Goal: Task Accomplishment & Management: Manage account settings

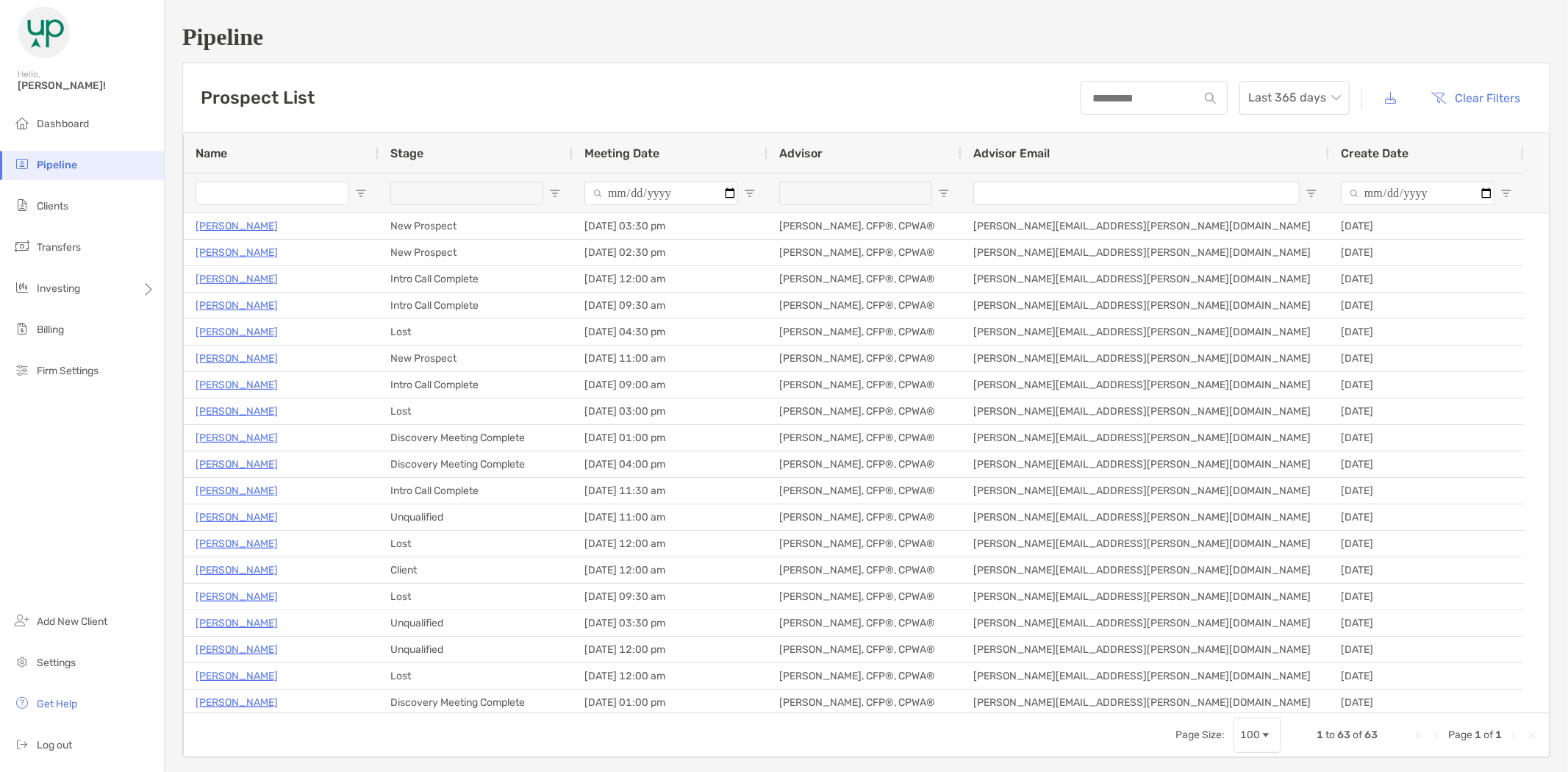
click at [242, 187] on input "Name Filter Input" at bounding box center [272, 193] width 153 height 23
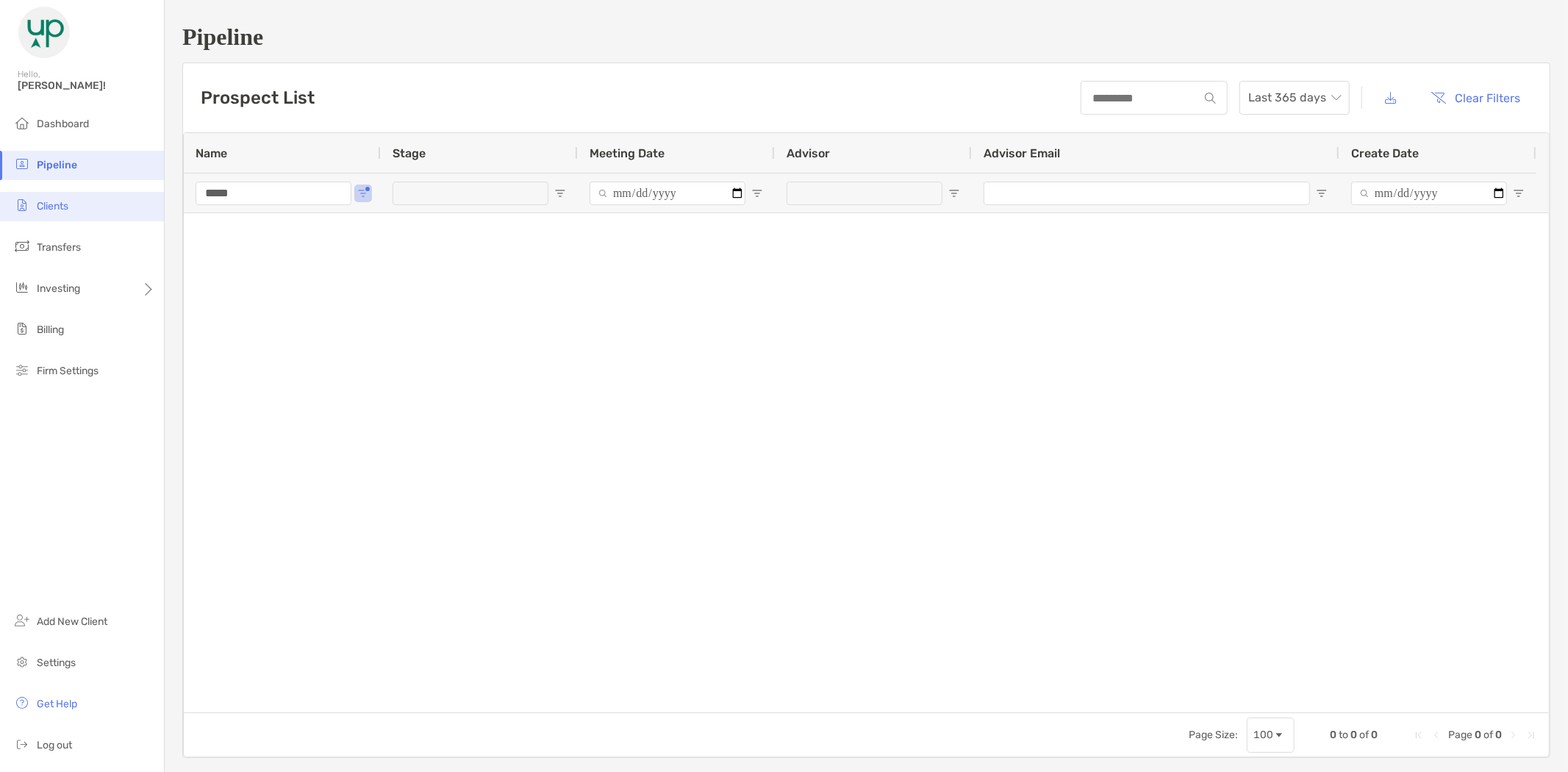
type input "*****"
click at [59, 207] on span "Clients" at bounding box center [52, 206] width 32 height 12
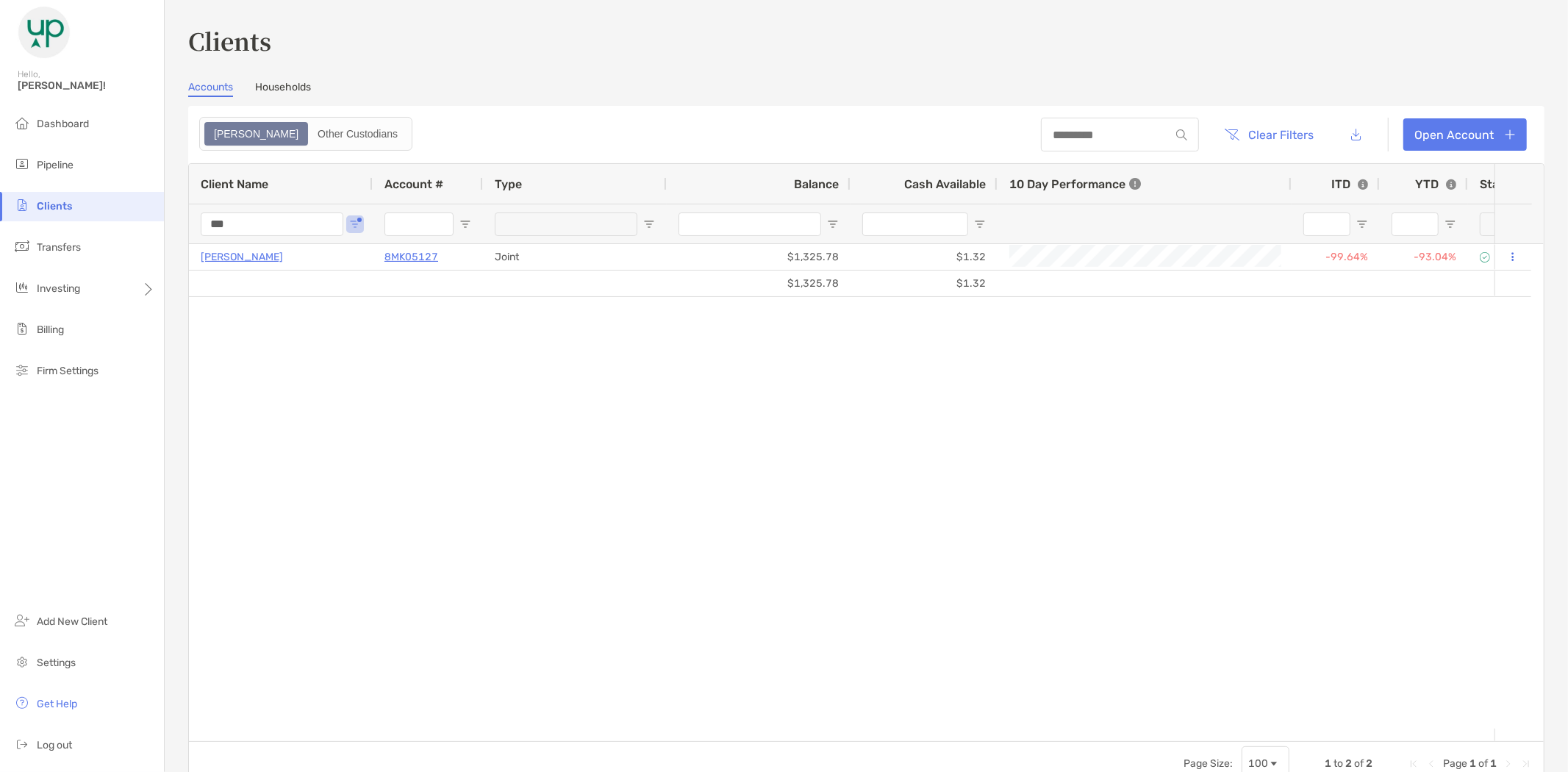
click at [272, 215] on input "***" at bounding box center [272, 224] width 143 height 23
drag, startPoint x: 273, startPoint y: 219, endPoint x: 183, endPoint y: 222, distance: 90.0
click at [183, 222] on div "Clients Accounts Households Zoe Other Custodians Clear Filters Open Account 1 t…" at bounding box center [865, 386] width 1403 height 772
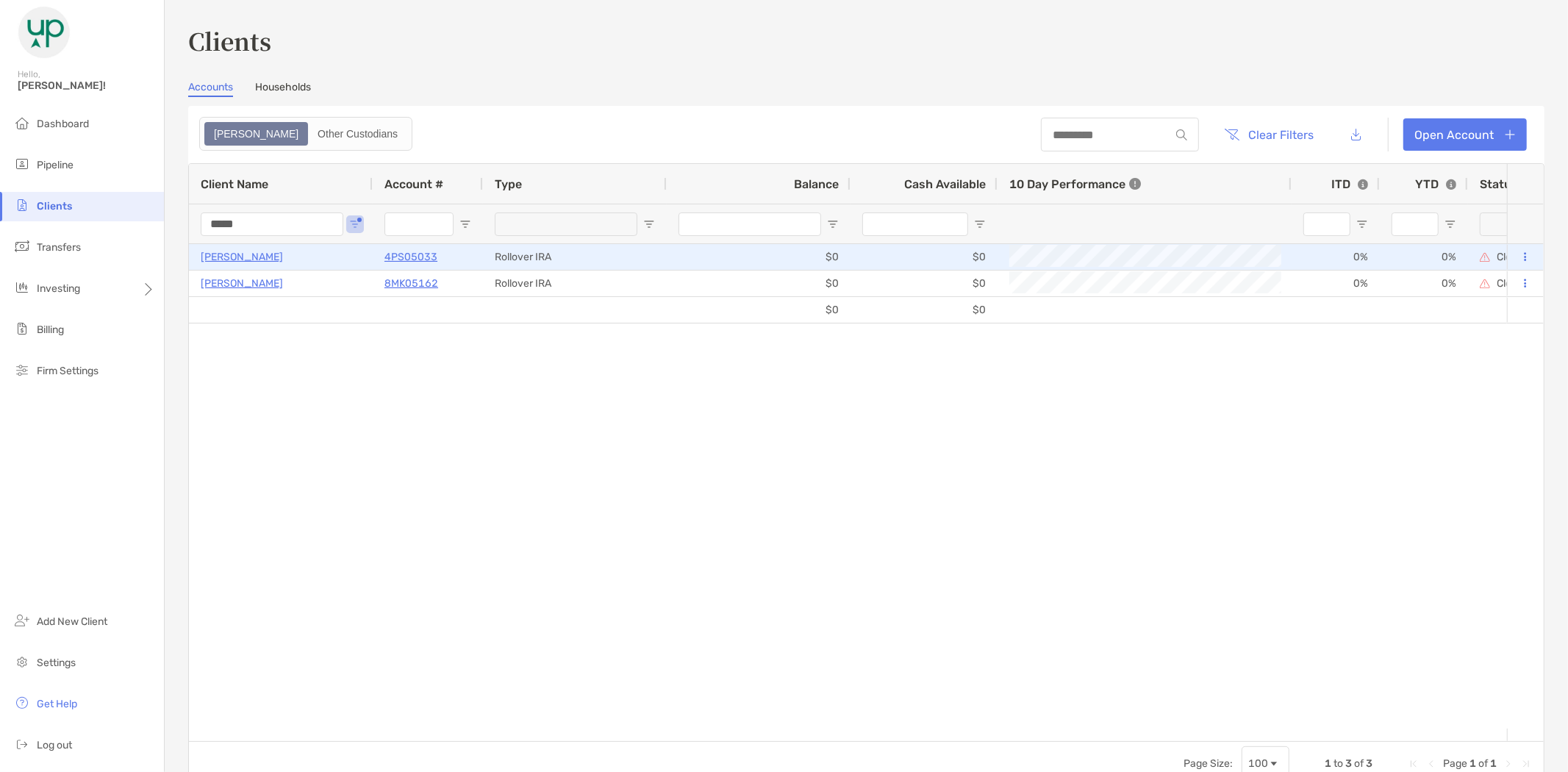
type input "*****"
click at [238, 253] on p "[PERSON_NAME]" at bounding box center [241, 257] width 82 height 18
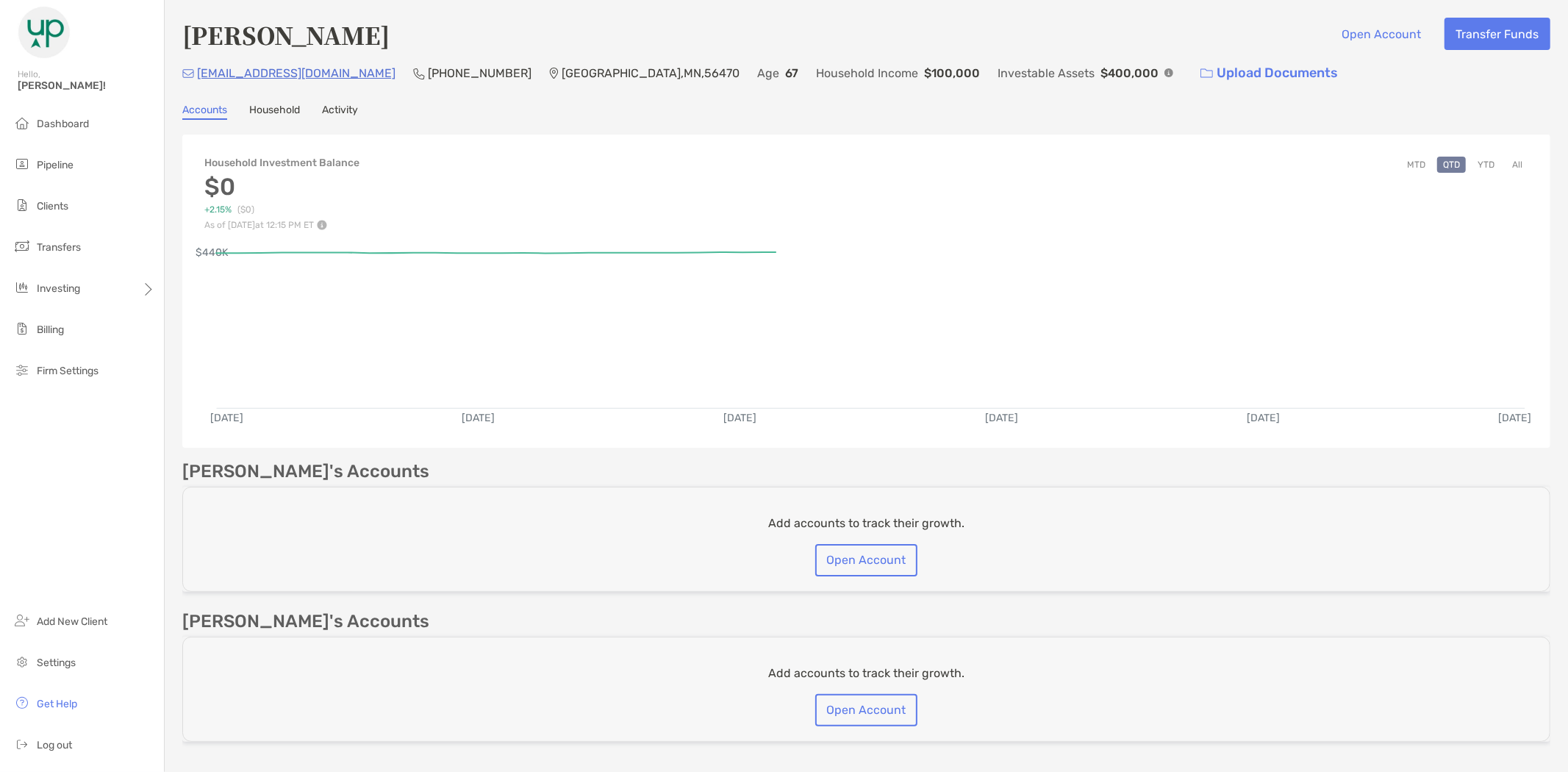
click at [277, 106] on link "Household" at bounding box center [274, 111] width 51 height 16
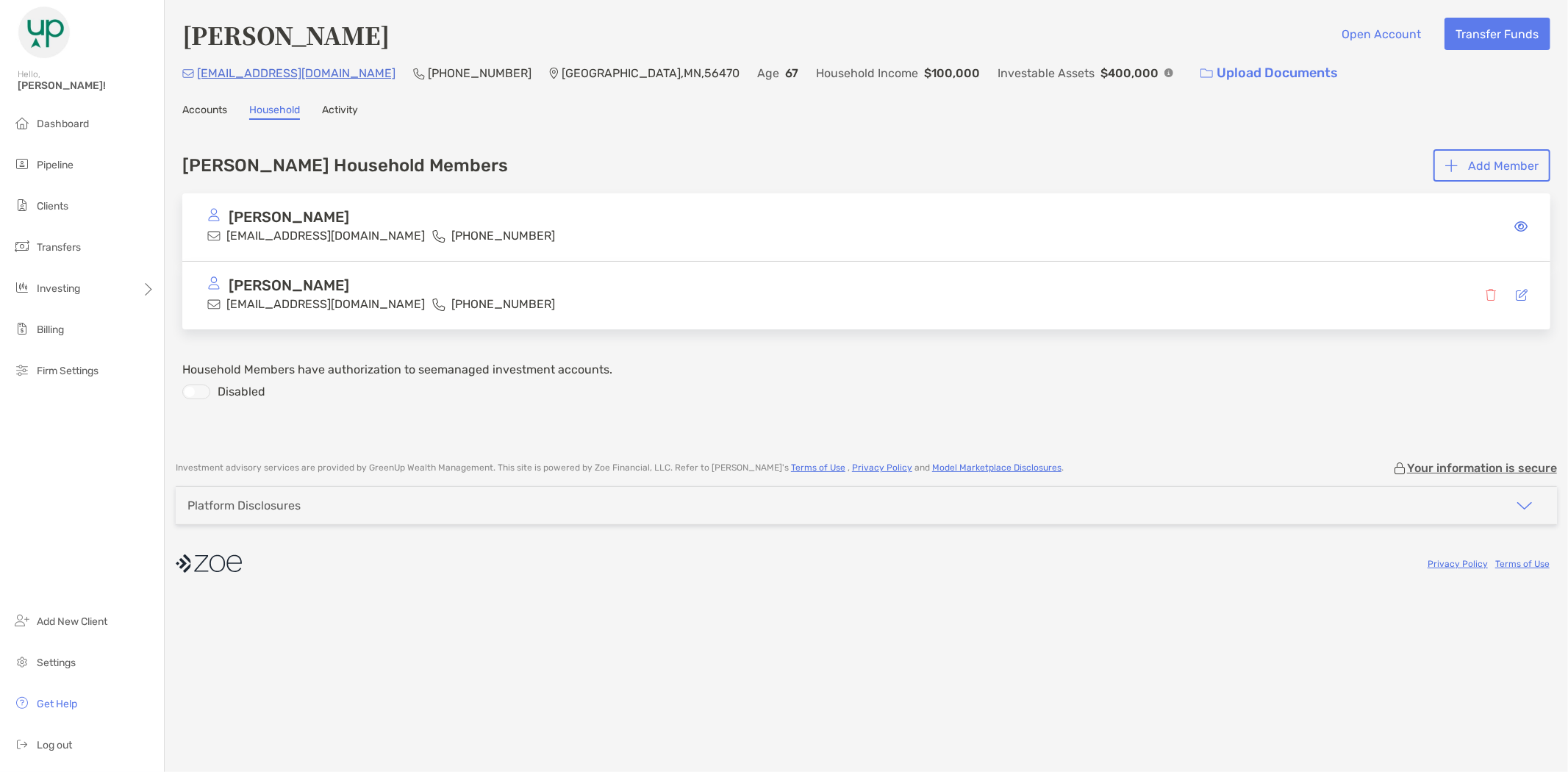
click at [290, 218] on p "[PERSON_NAME]" at bounding box center [289, 217] width 120 height 18
click at [1517, 221] on icon at bounding box center [1521, 227] width 13 height 12
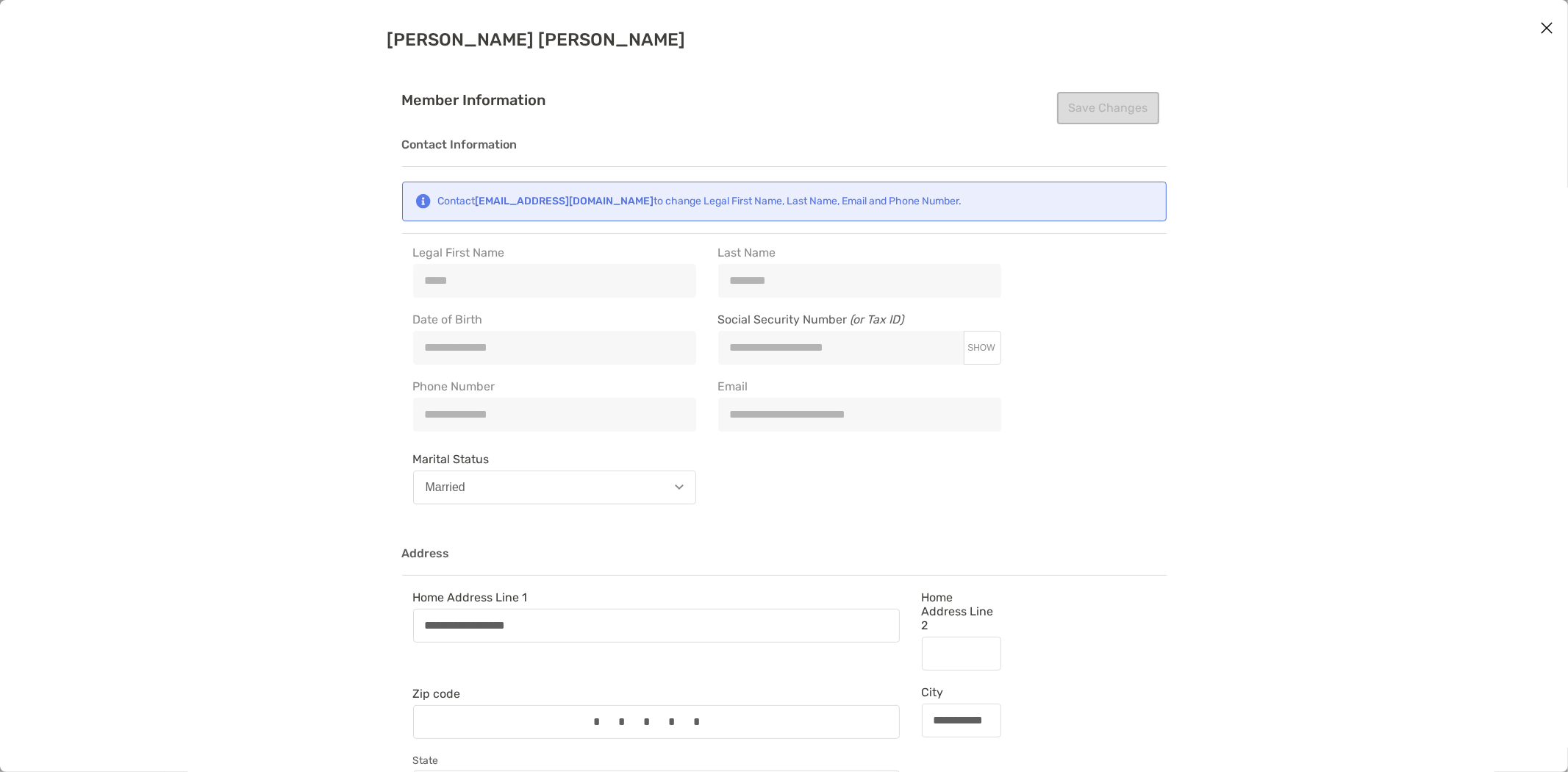
type input "**********"
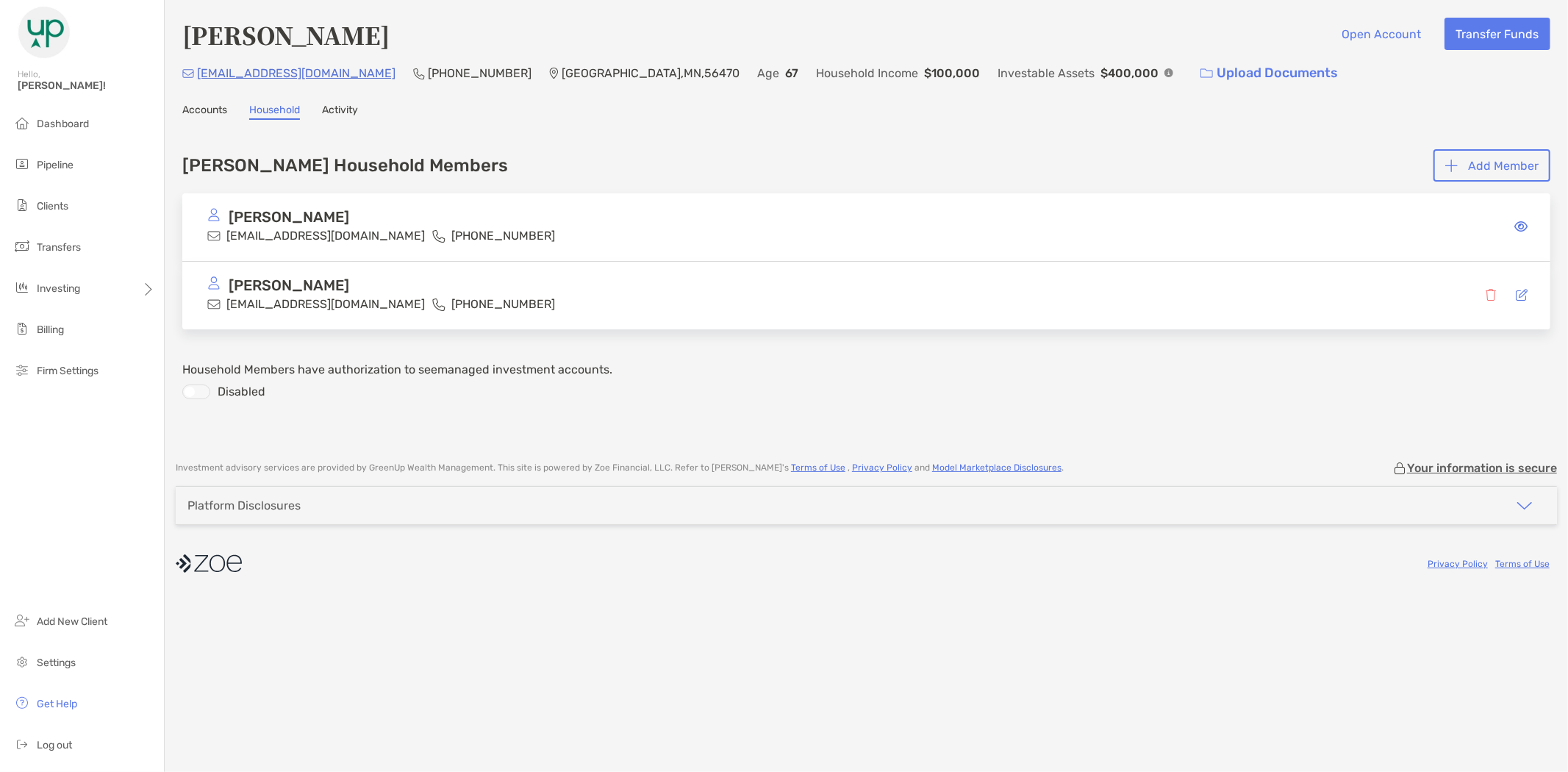
click at [450, 209] on div "[PERSON_NAME]" at bounding box center [428, 217] width 442 height 18
click at [1508, 34] on button "Transfer Funds" at bounding box center [1497, 33] width 106 height 32
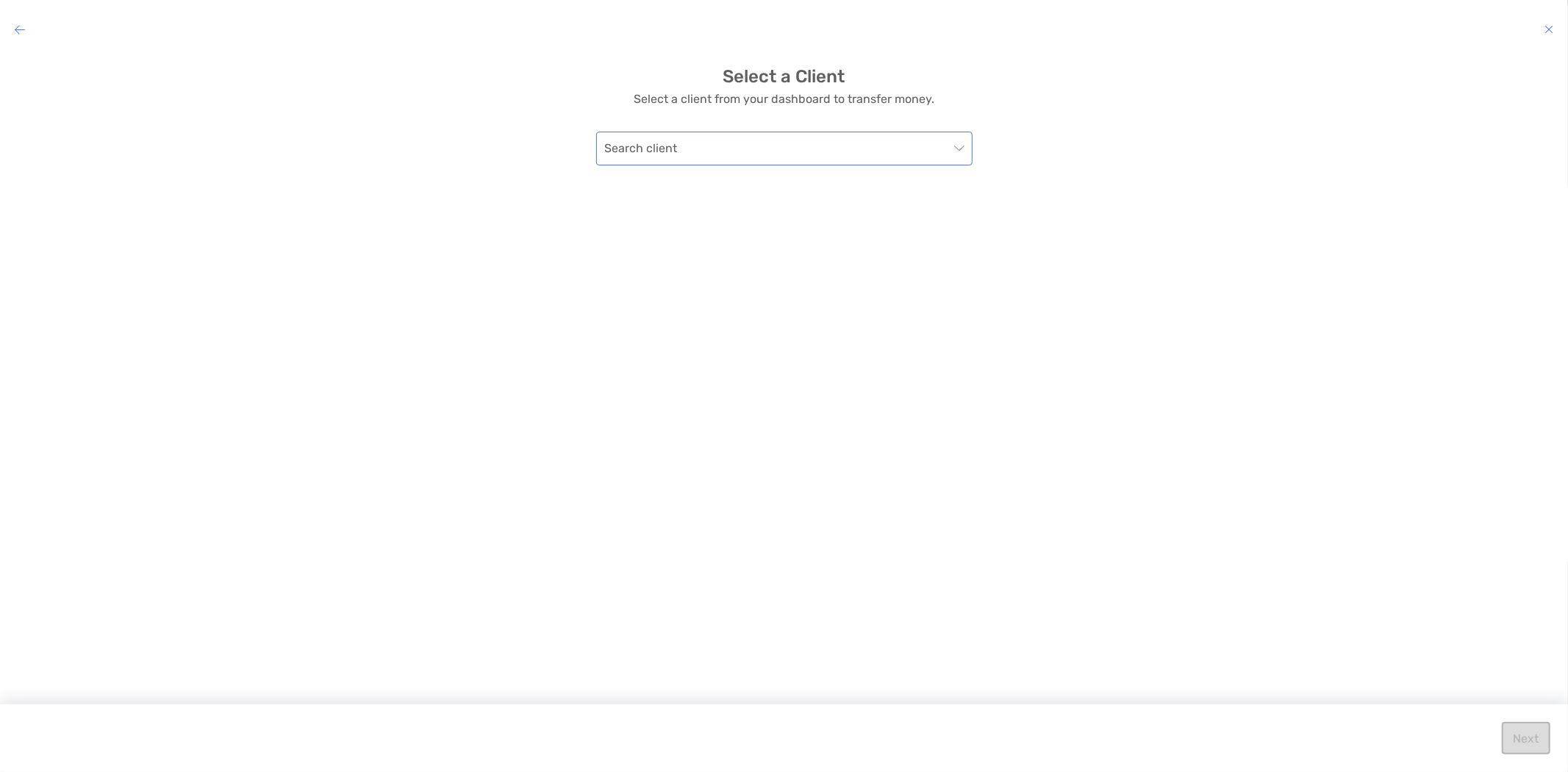
click at [730, 156] on input "modal" at bounding box center [777, 148] width 344 height 32
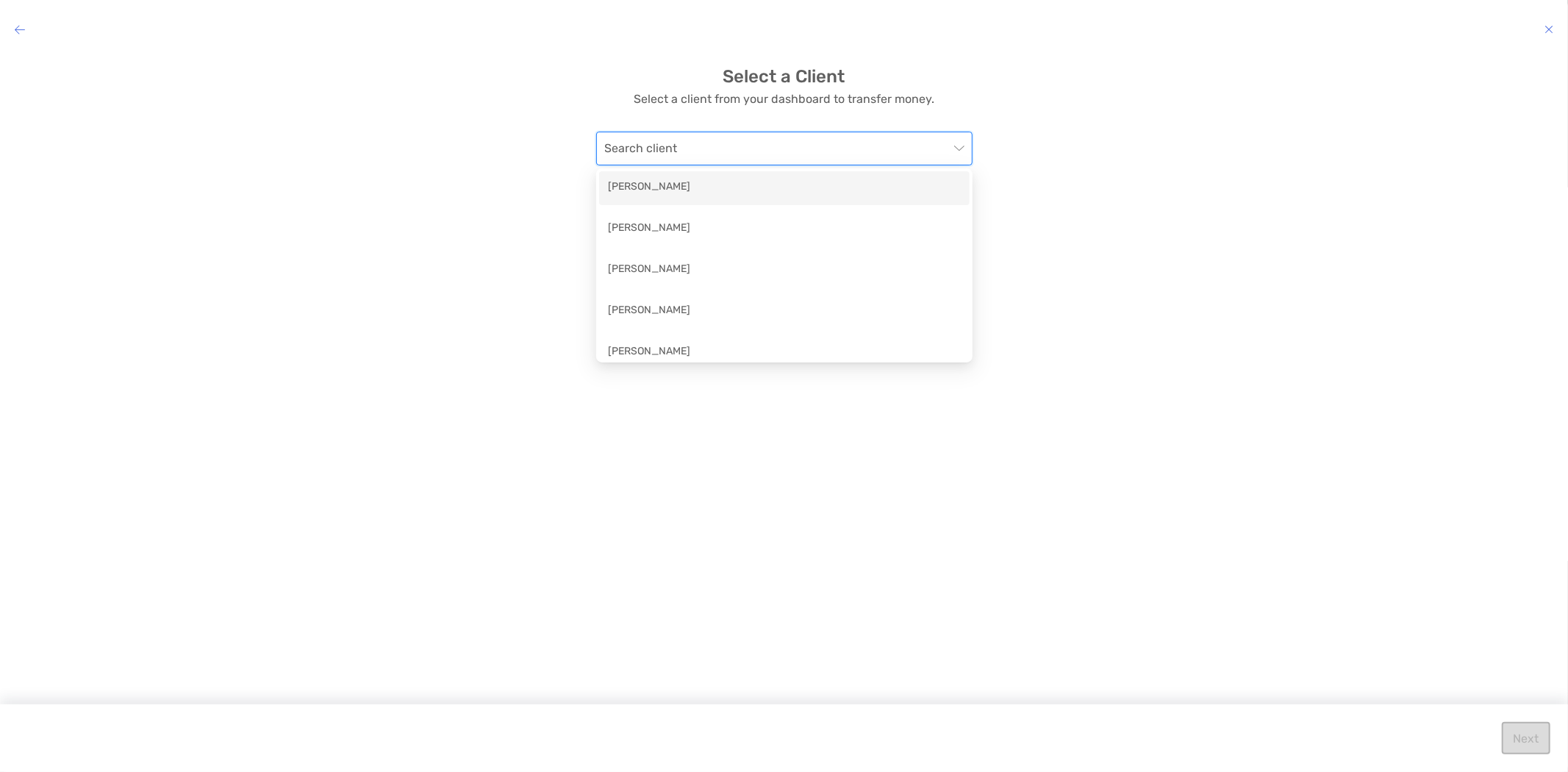
click at [993, 155] on div "Select a Client Select a client from your dashboard to transfer money. Search c…" at bounding box center [783, 116] width 1544 height 100
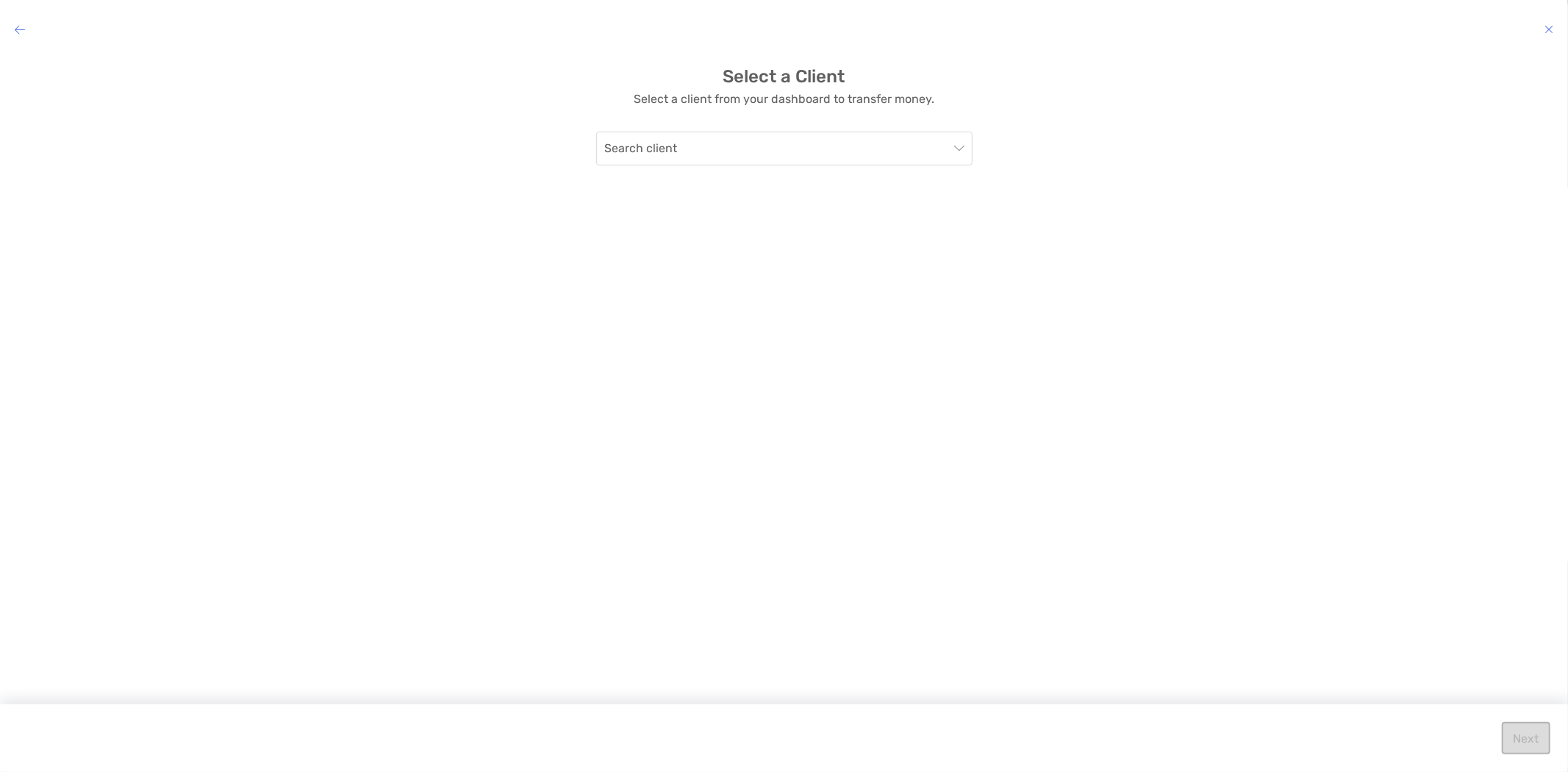
click at [28, 27] on h4 "modal" at bounding box center [784, 29] width 1568 height 21
click at [17, 27] on icon "modal" at bounding box center [20, 29] width 10 height 12
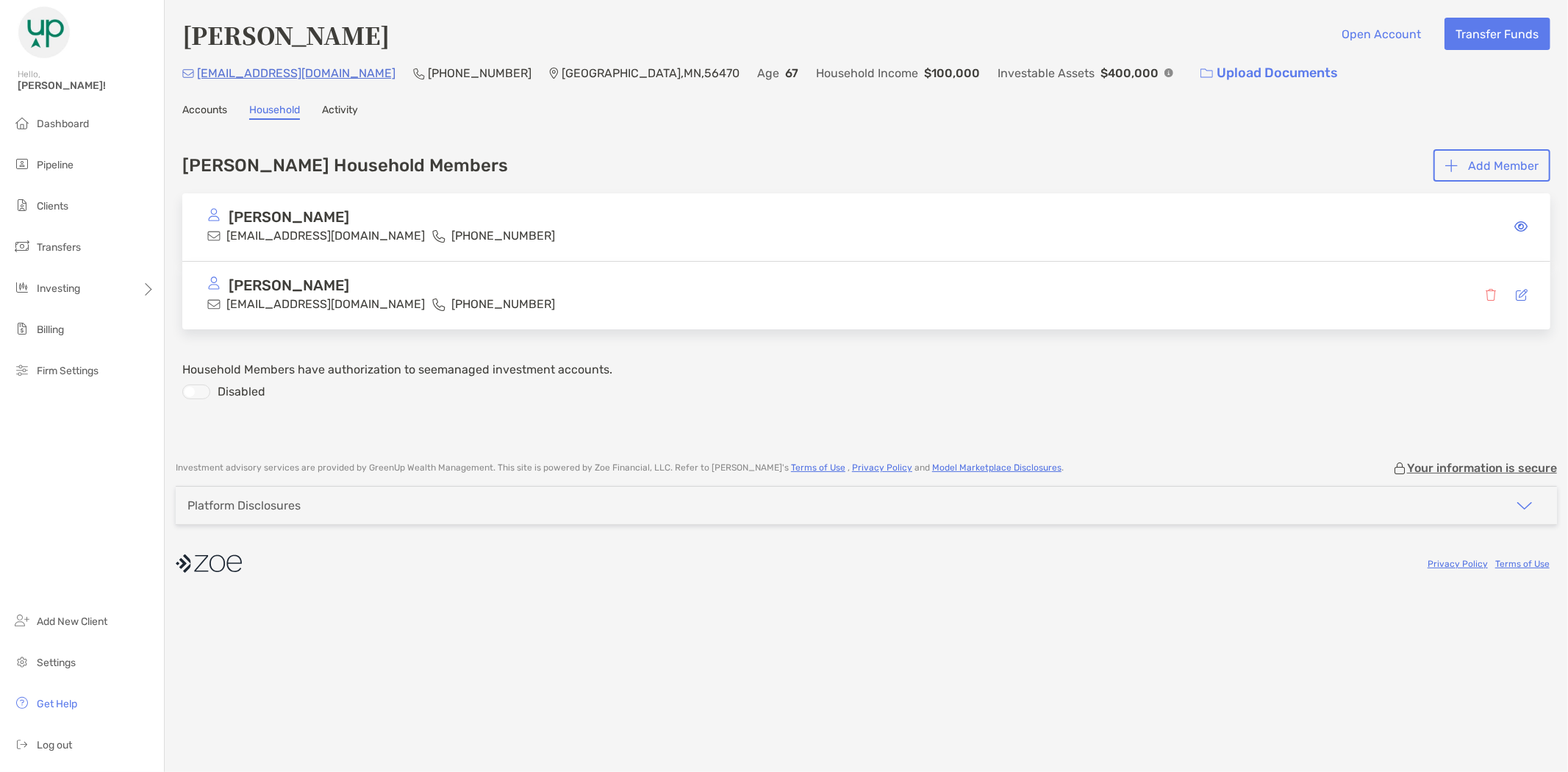
click at [337, 109] on link "Activity" at bounding box center [339, 111] width 36 height 16
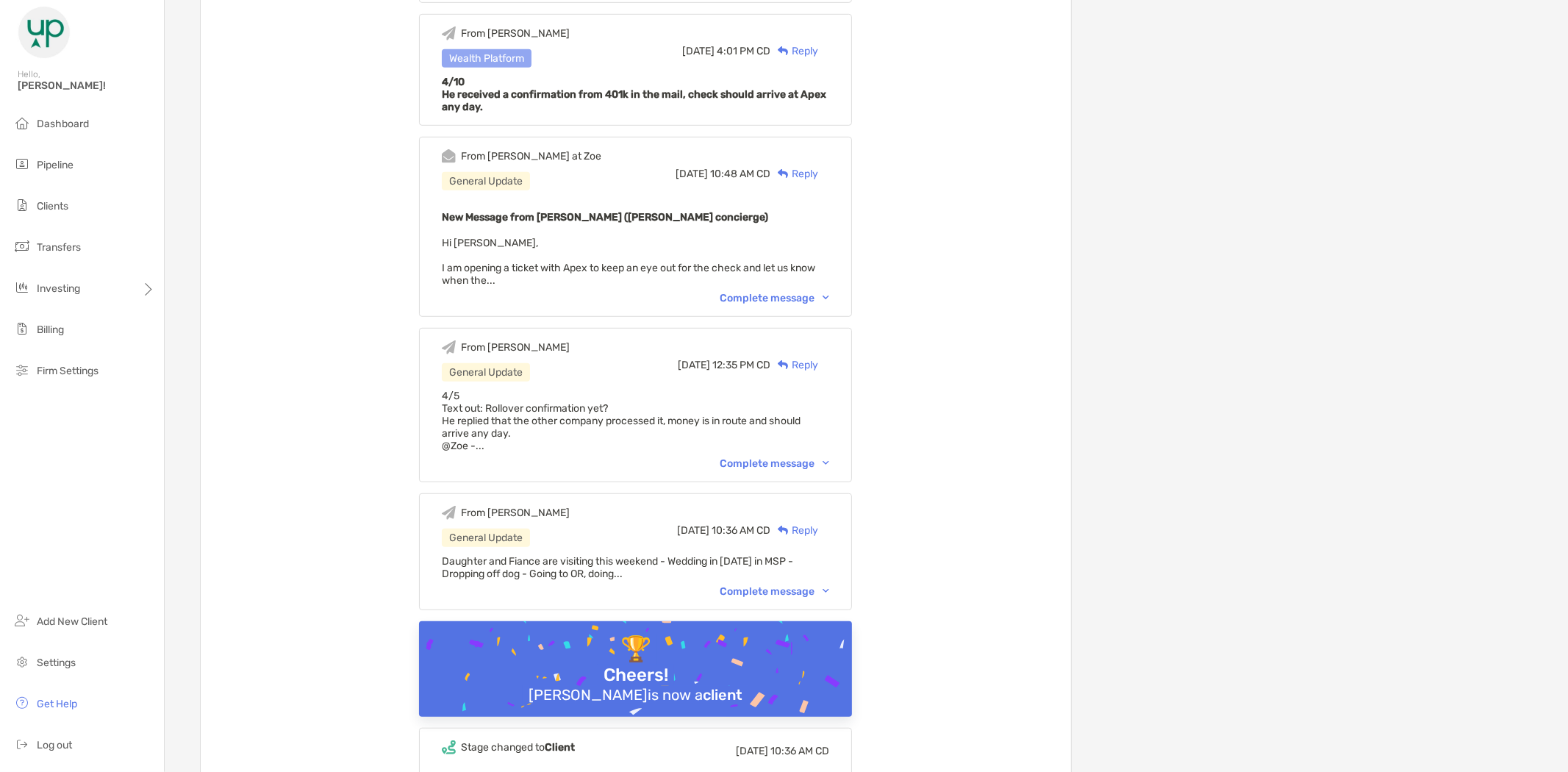
scroll to position [735, 0]
click at [779, 445] on div "From [PERSON_NAME] General Update [DATE] 12:35 PM CD Reply 4/5 Text out: Rollov…" at bounding box center [635, 403] width 433 height 154
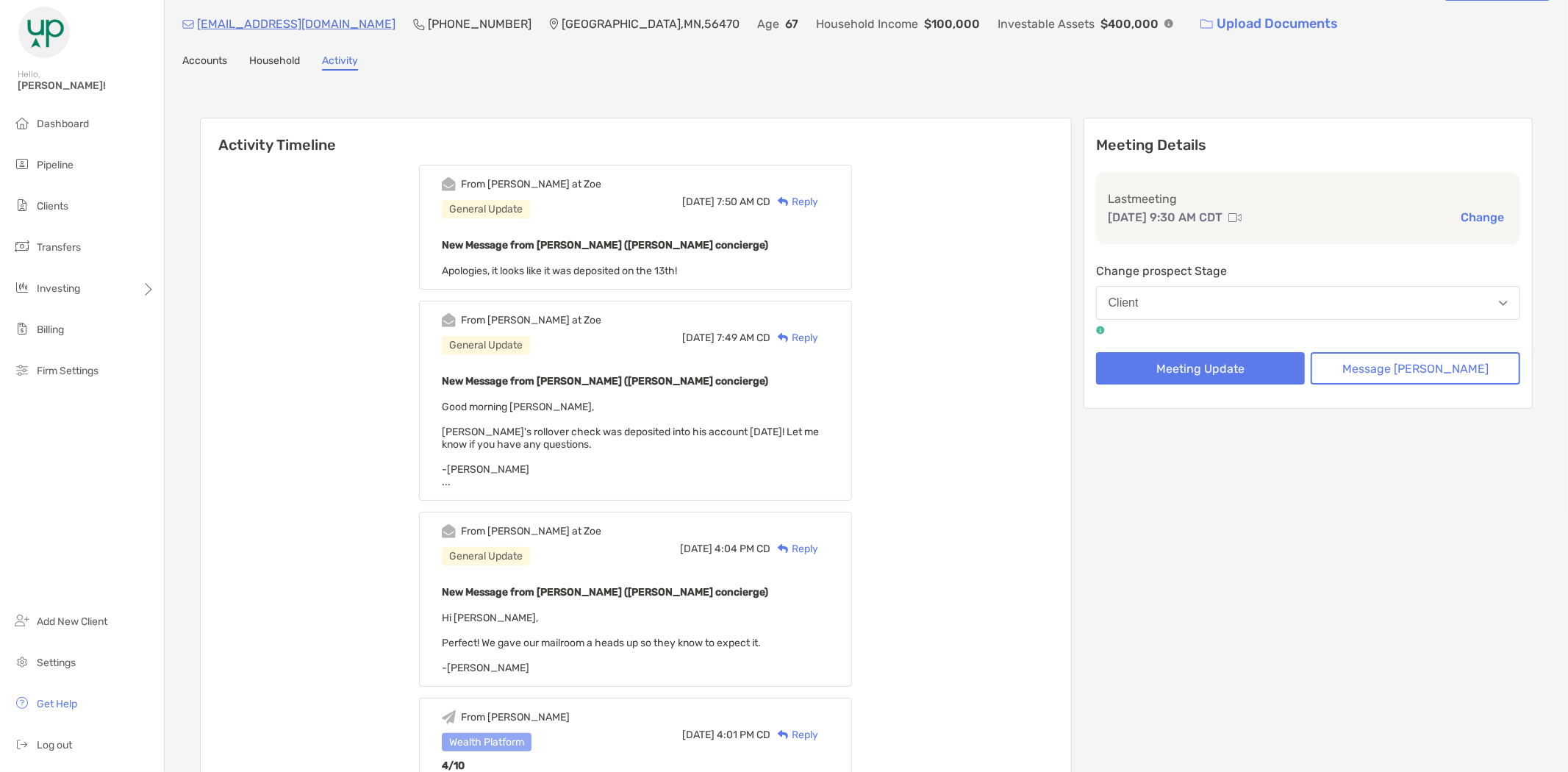
scroll to position [0, 0]
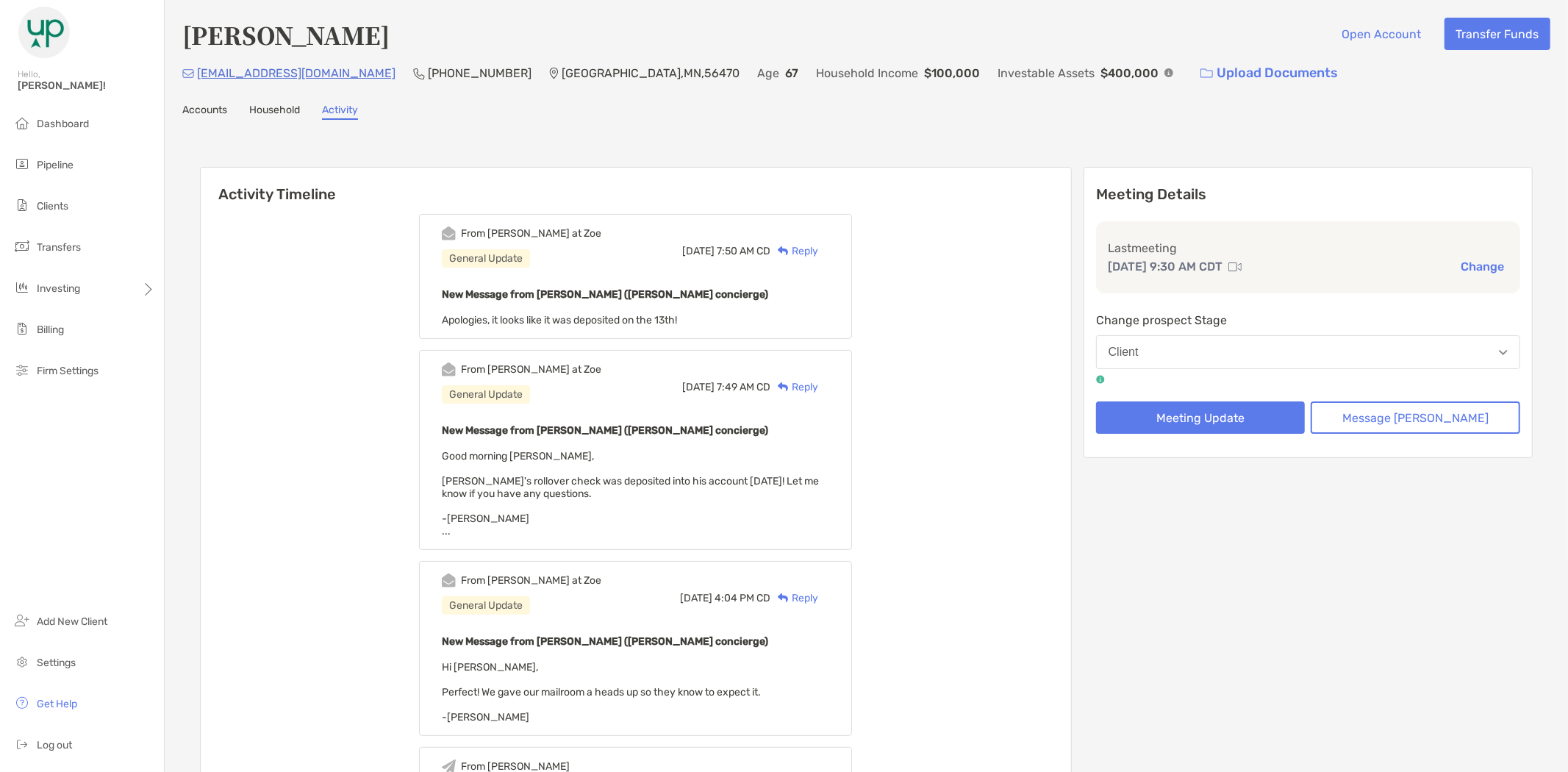
click at [223, 106] on link "Accounts" at bounding box center [205, 111] width 45 height 16
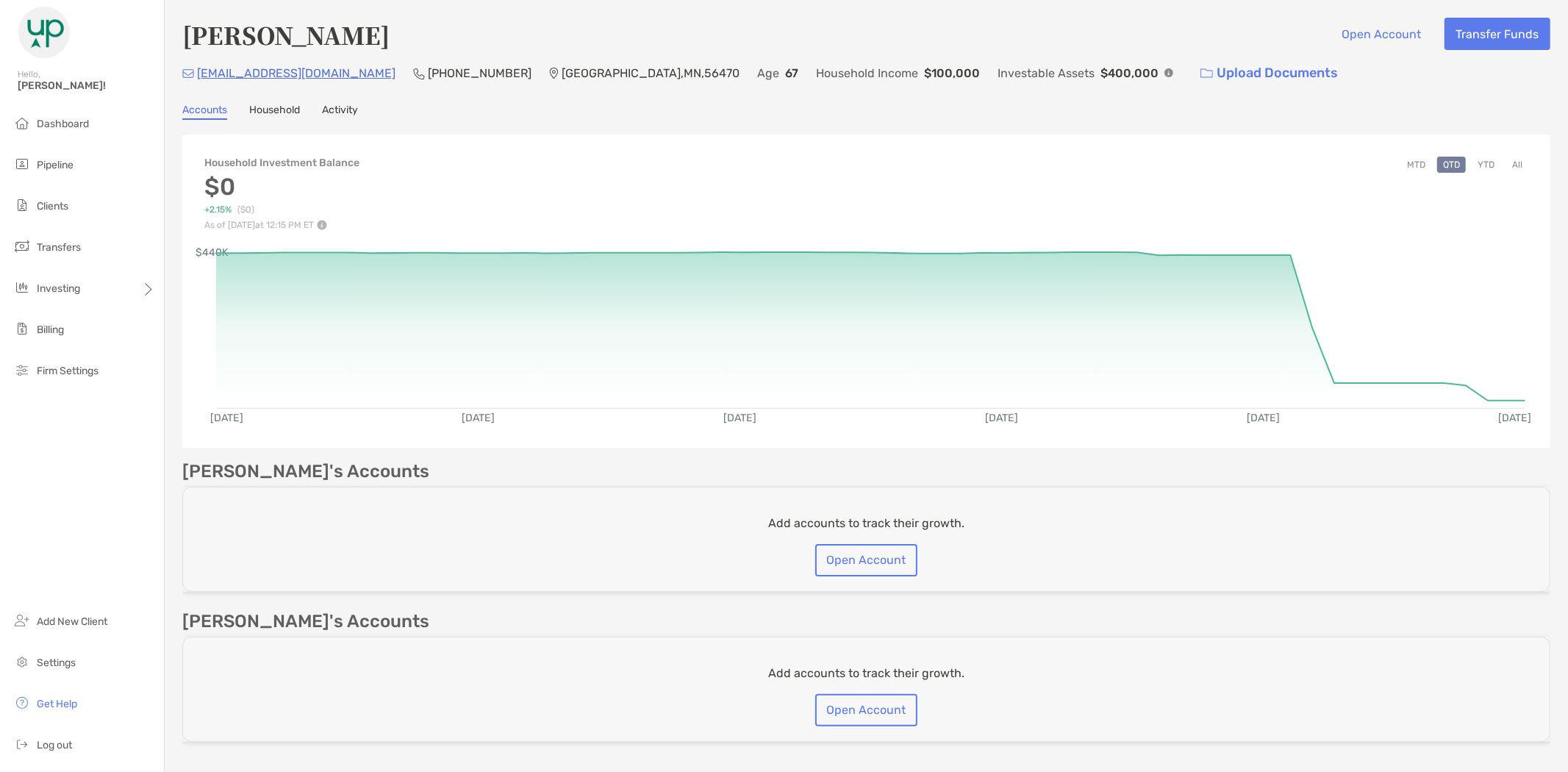
click at [339, 110] on link "Activity" at bounding box center [339, 111] width 36 height 16
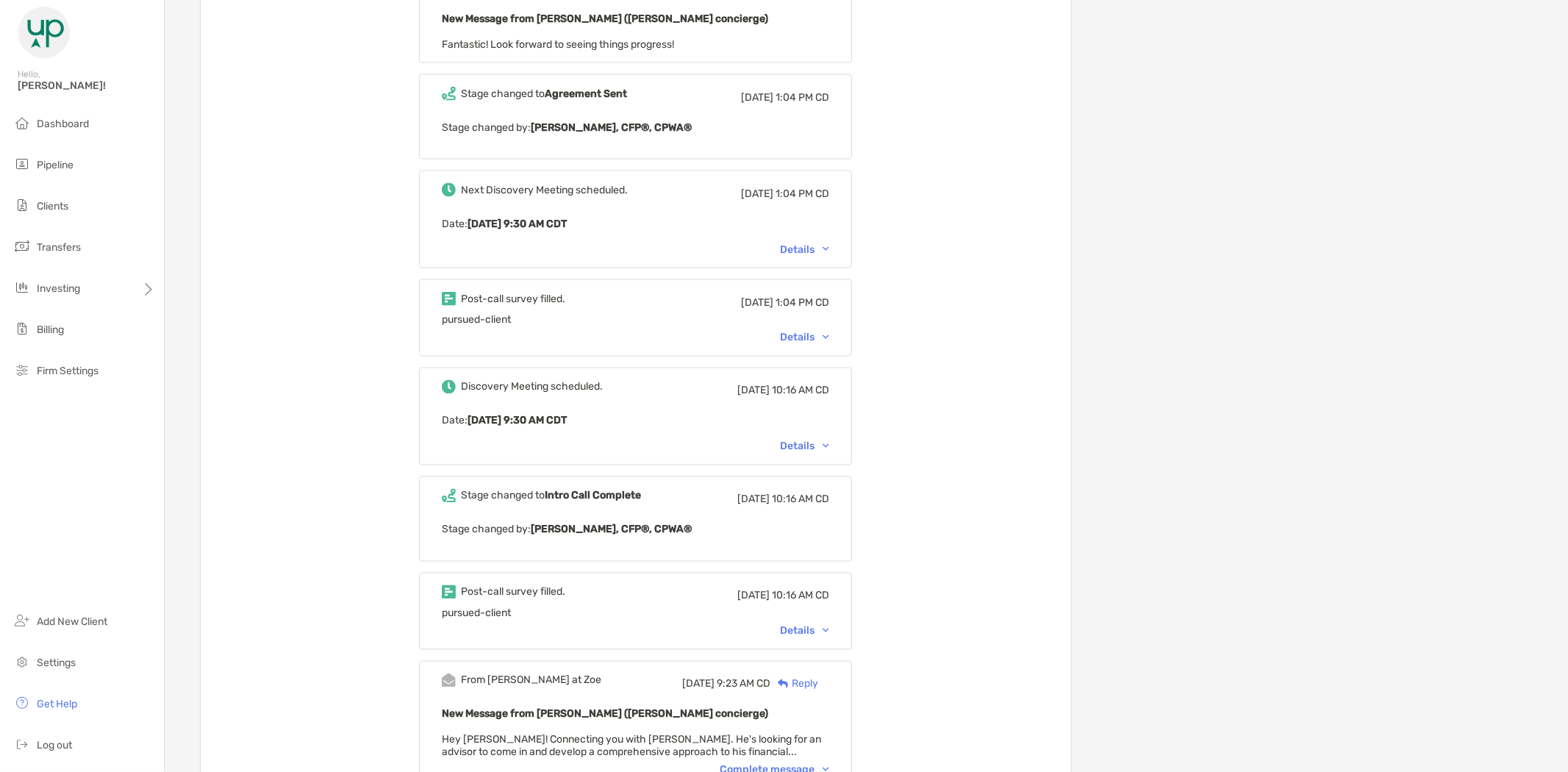
scroll to position [2445, 0]
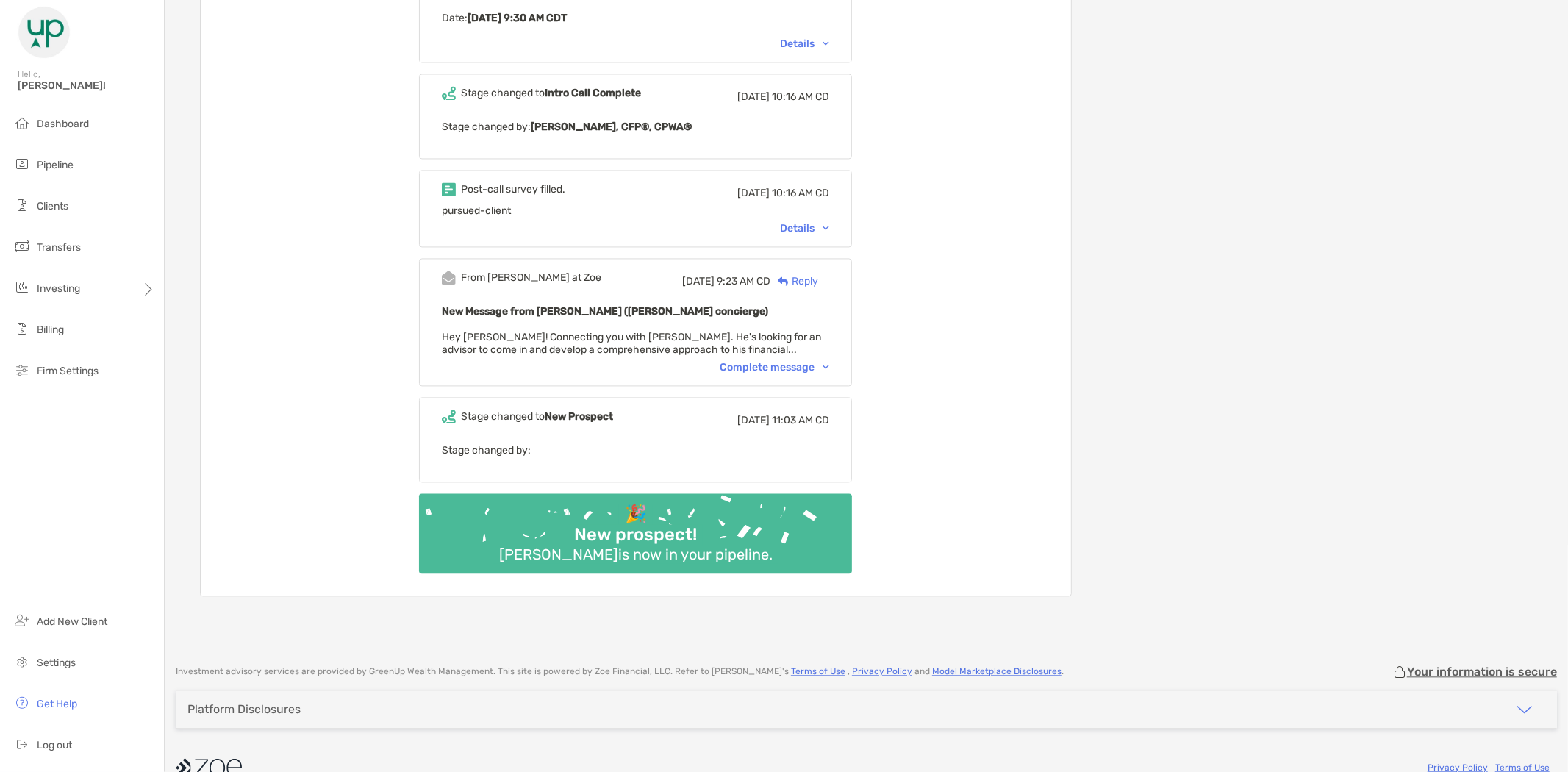
click at [797, 361] on div "Complete message" at bounding box center [774, 367] width 110 height 12
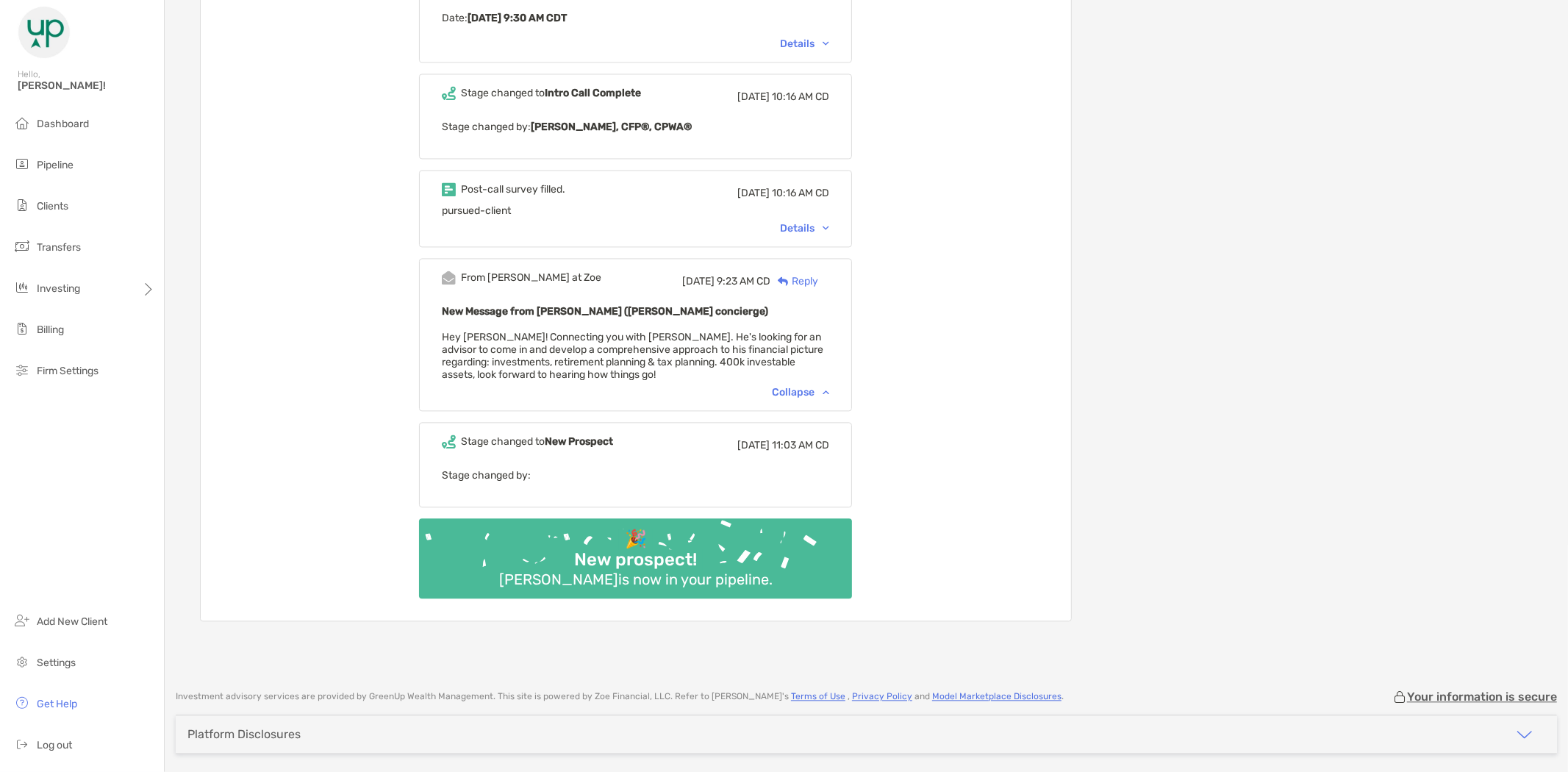
click at [826, 222] on div "Details" at bounding box center [804, 228] width 49 height 12
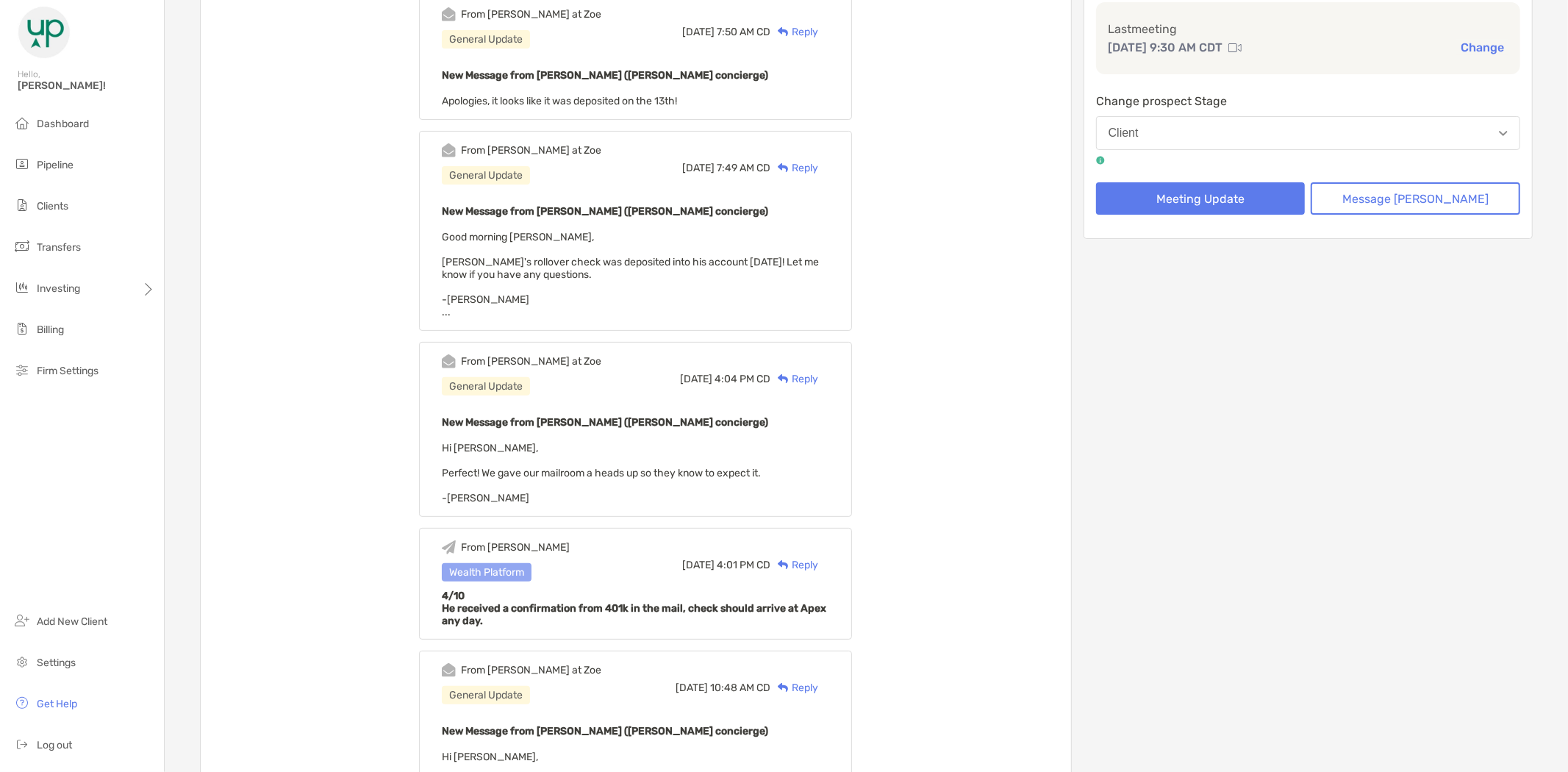
scroll to position [0, 0]
